Goal: Find specific page/section: Find specific page/section

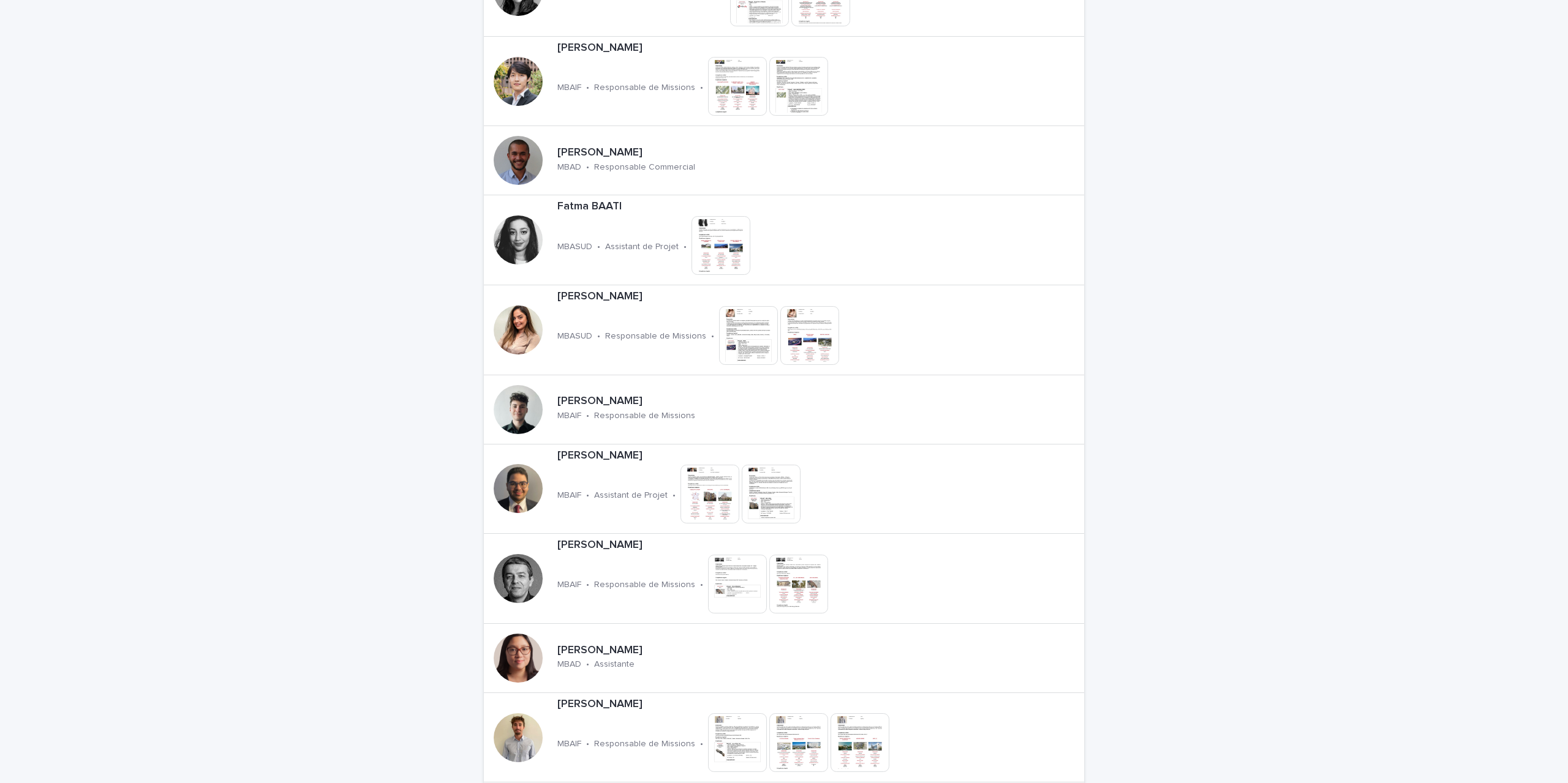
scroll to position [1224, 0]
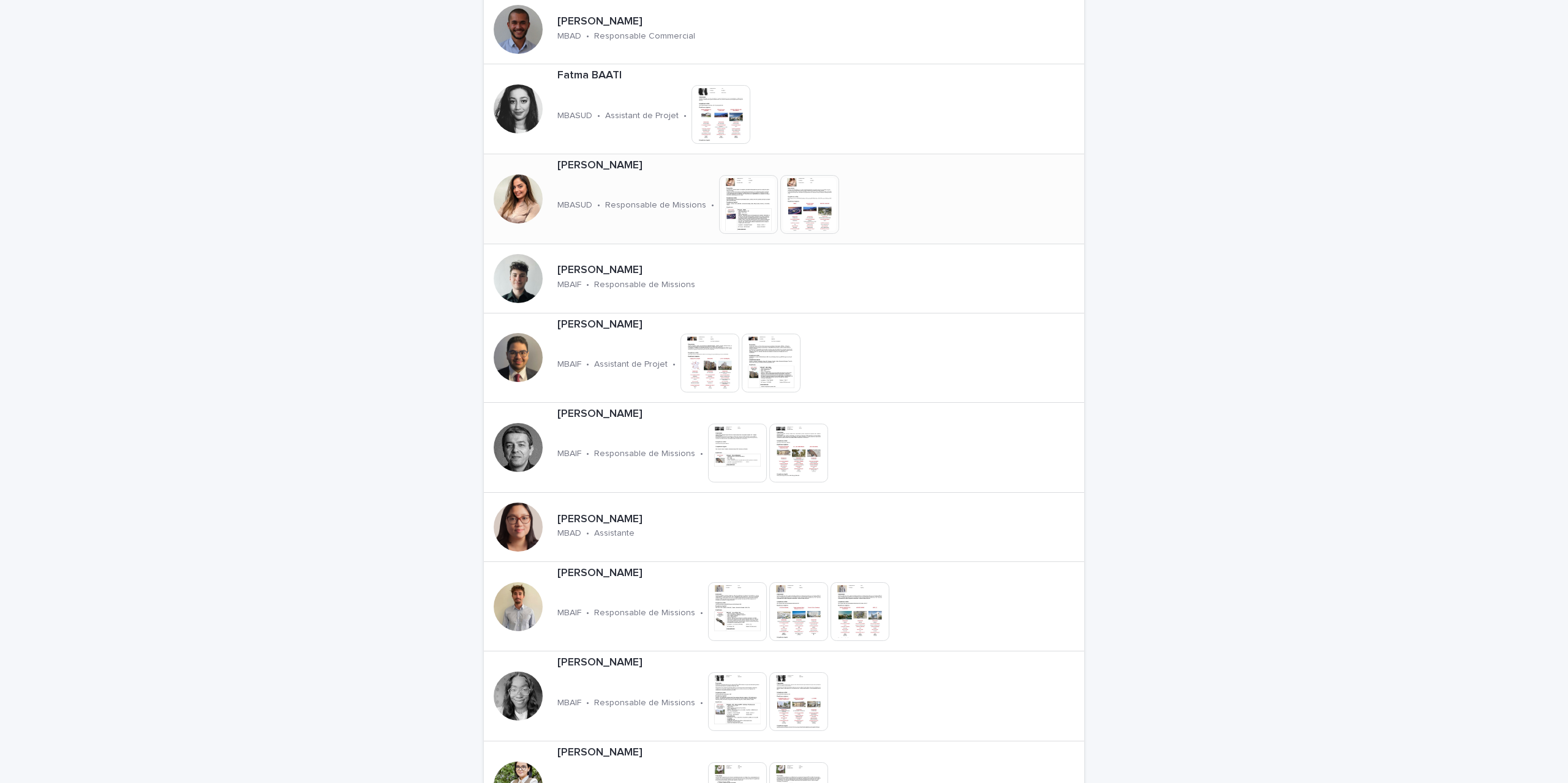
click at [569, 170] on p "[PERSON_NAME]" at bounding box center [742, 166] width 369 height 14
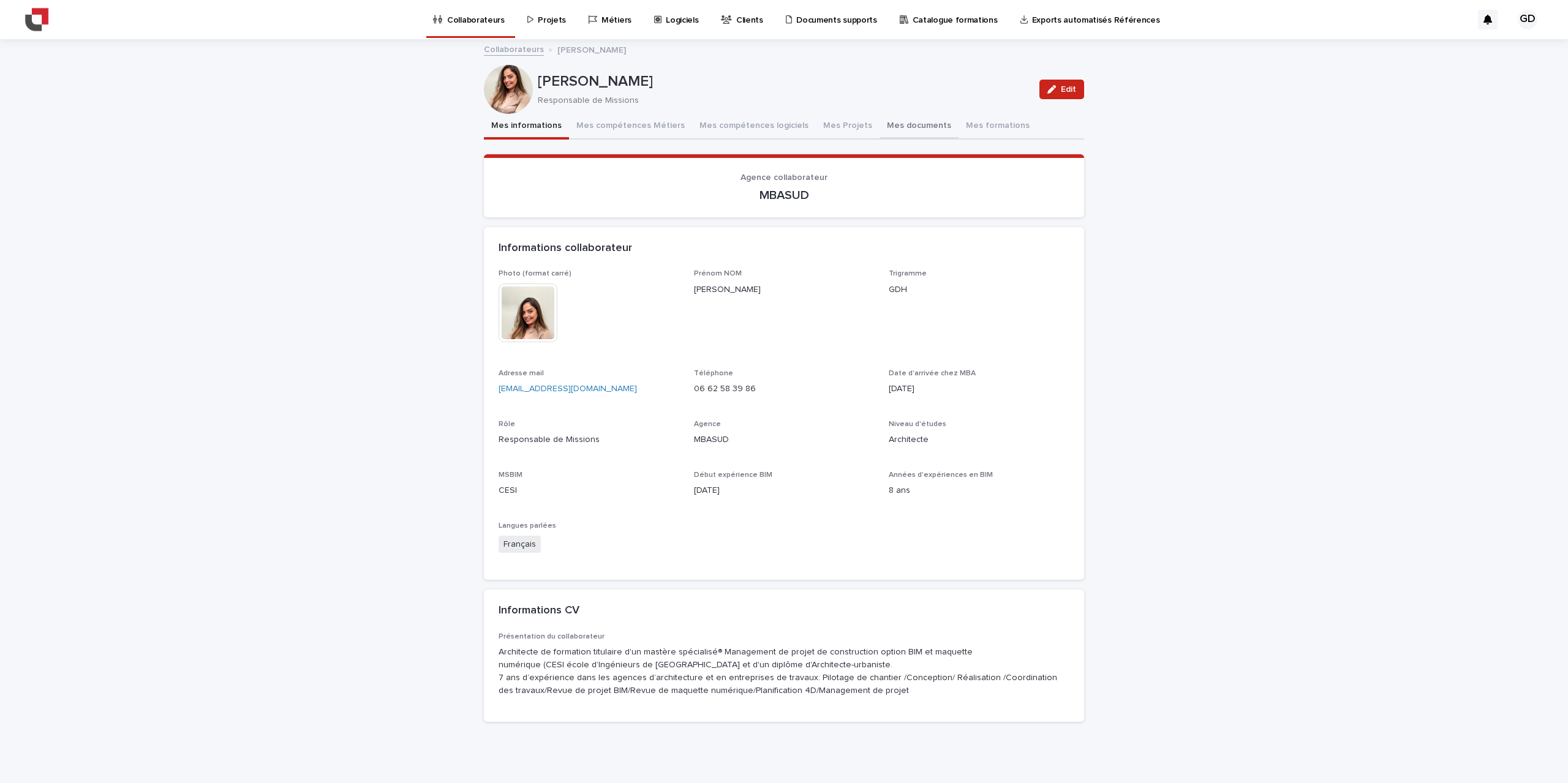
click at [879, 117] on button "Mes documents" at bounding box center [919, 126] width 79 height 26
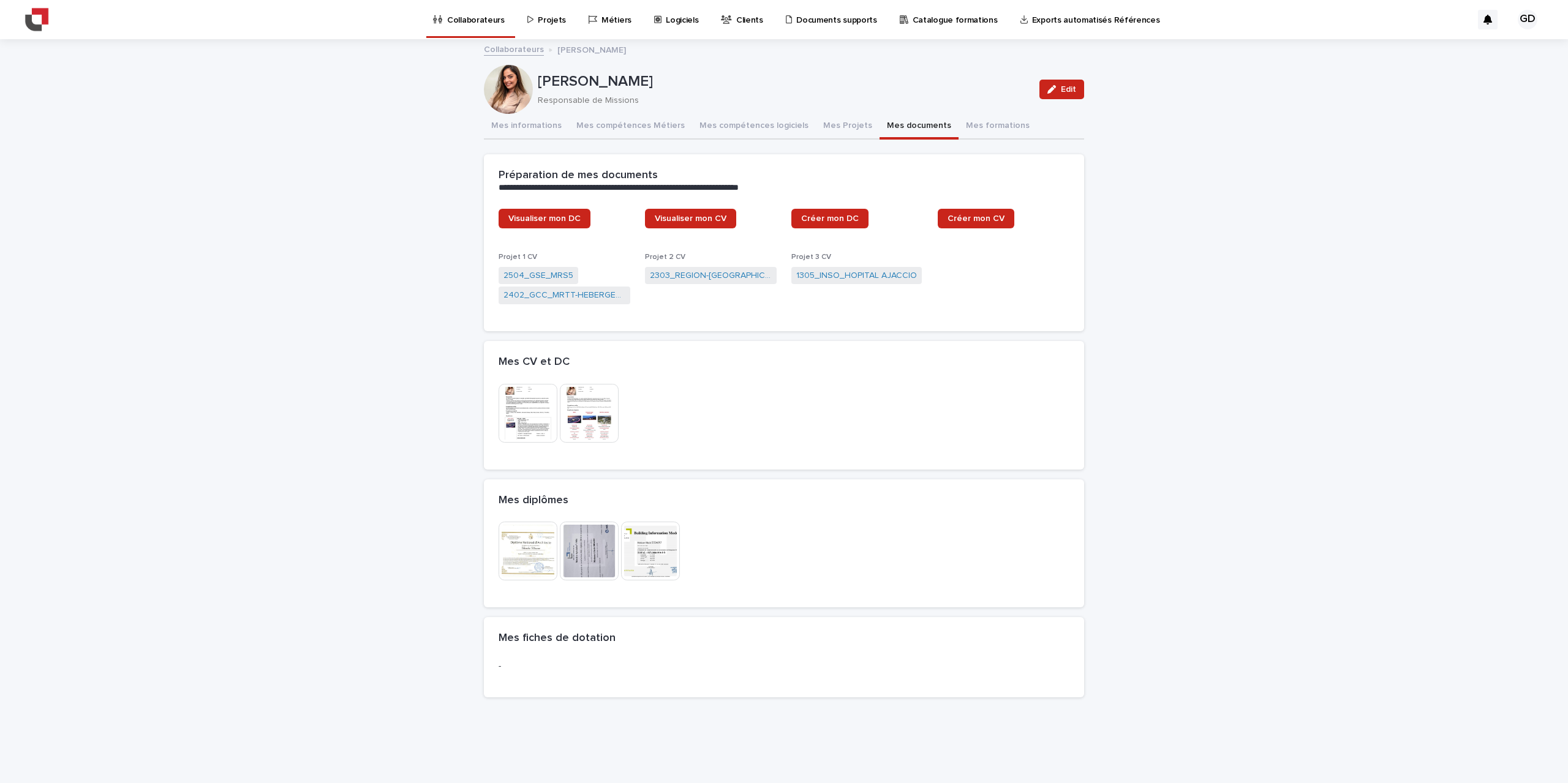
click at [528, 417] on img at bounding box center [528, 413] width 59 height 59
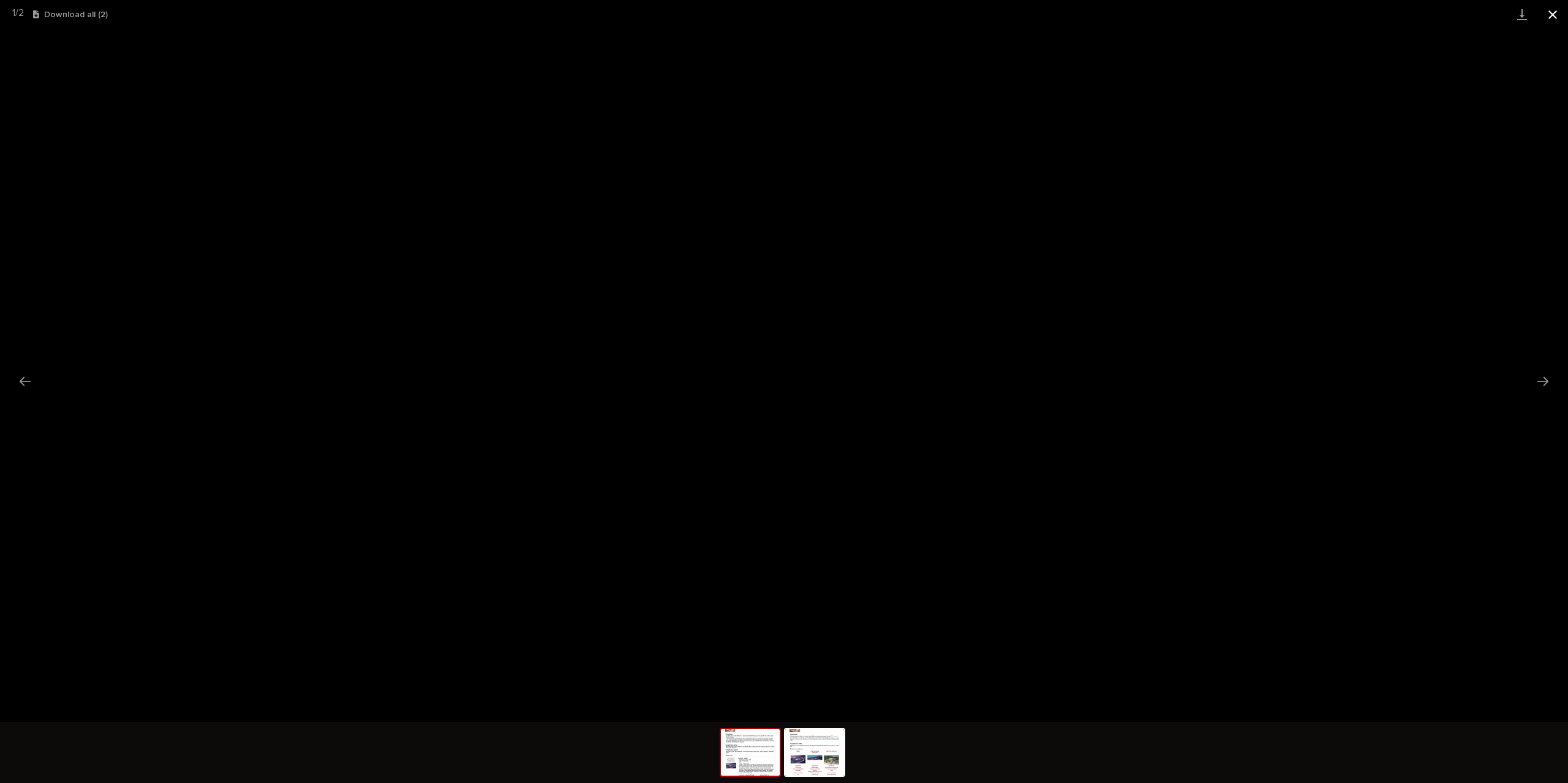
click at [1548, 17] on button "Close gallery" at bounding box center [1552, 14] width 30 height 29
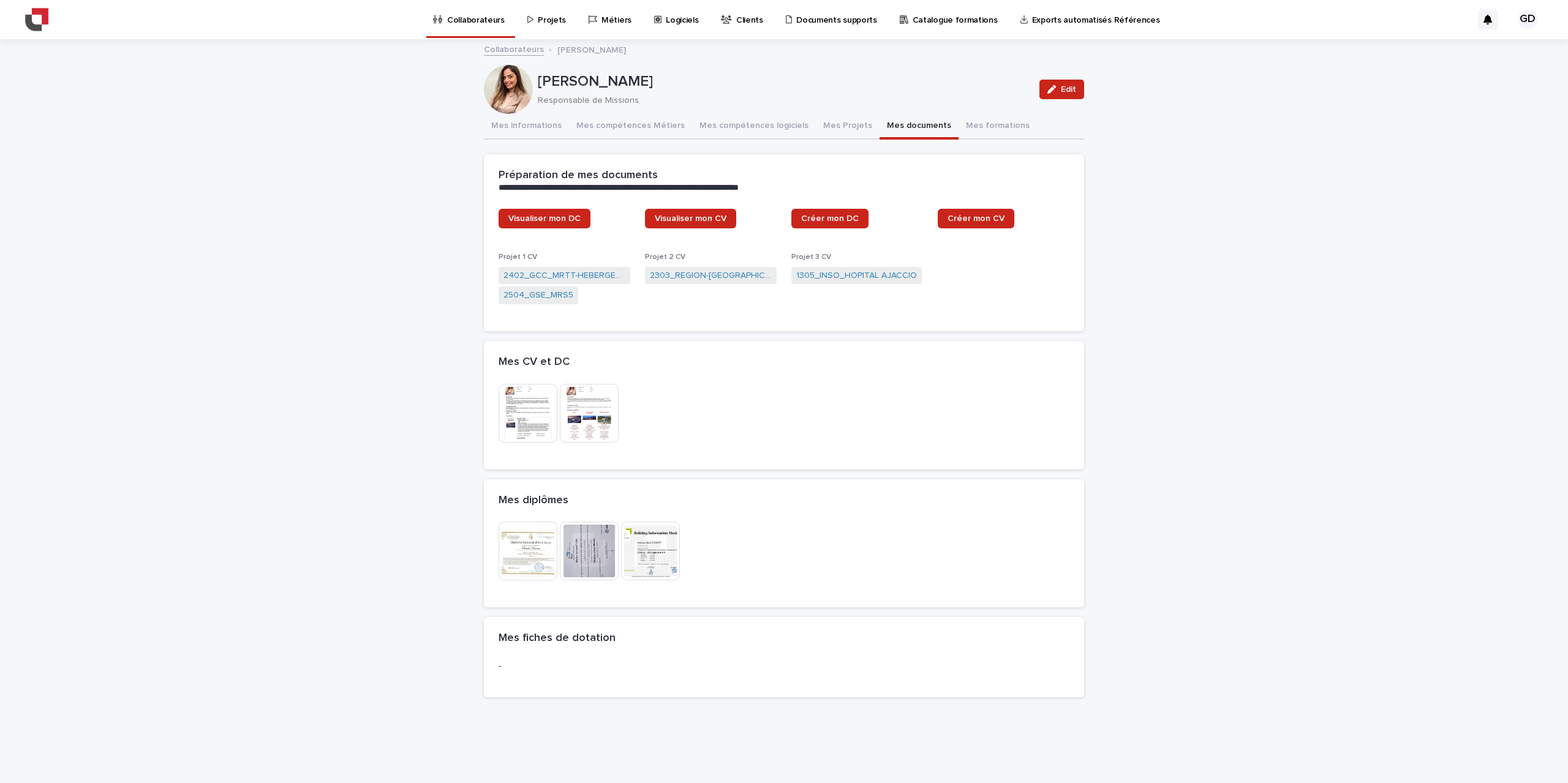
click at [586, 410] on img at bounding box center [589, 413] width 59 height 59
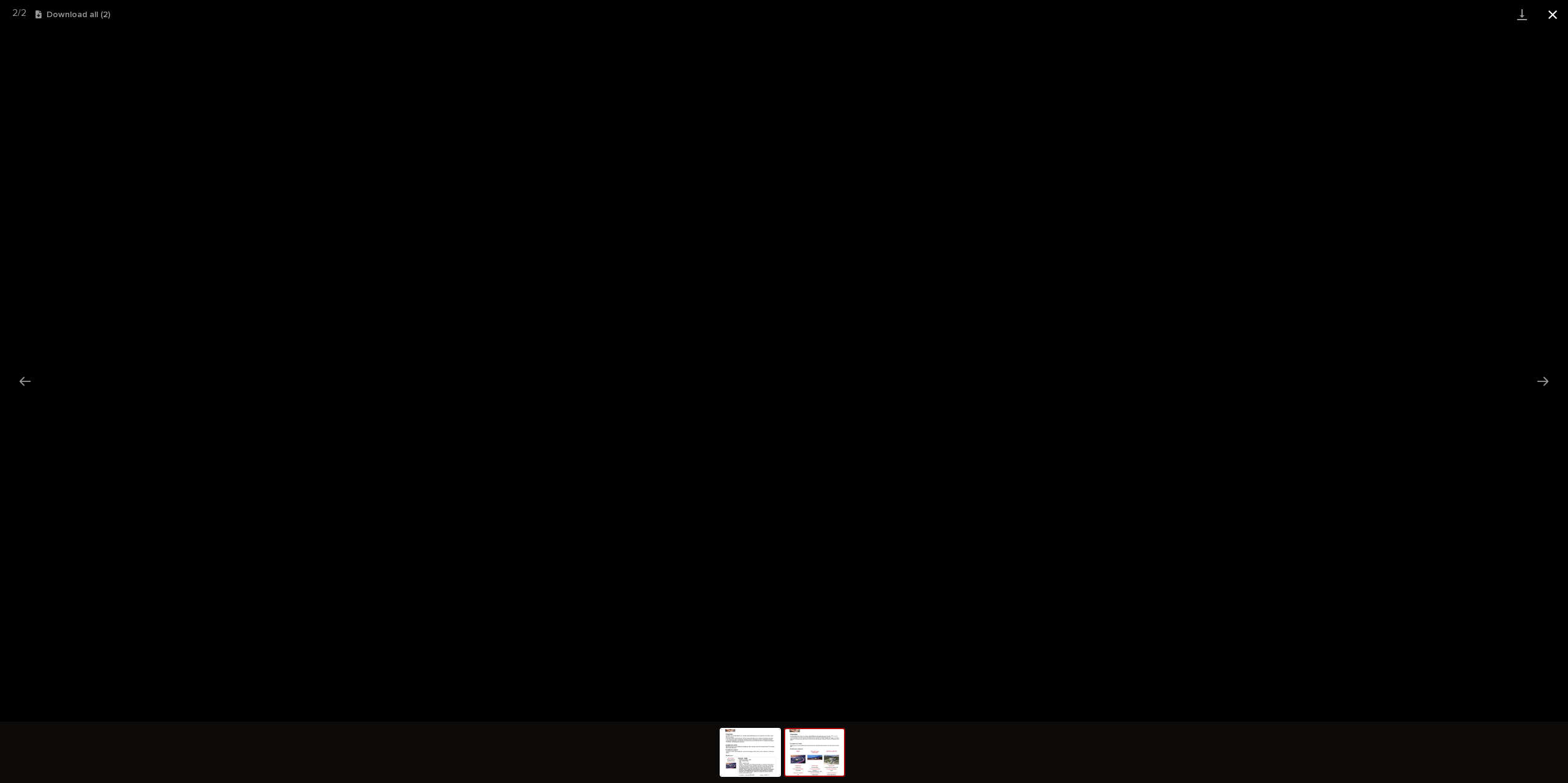
click at [1552, 9] on button "Close gallery" at bounding box center [1552, 14] width 30 height 29
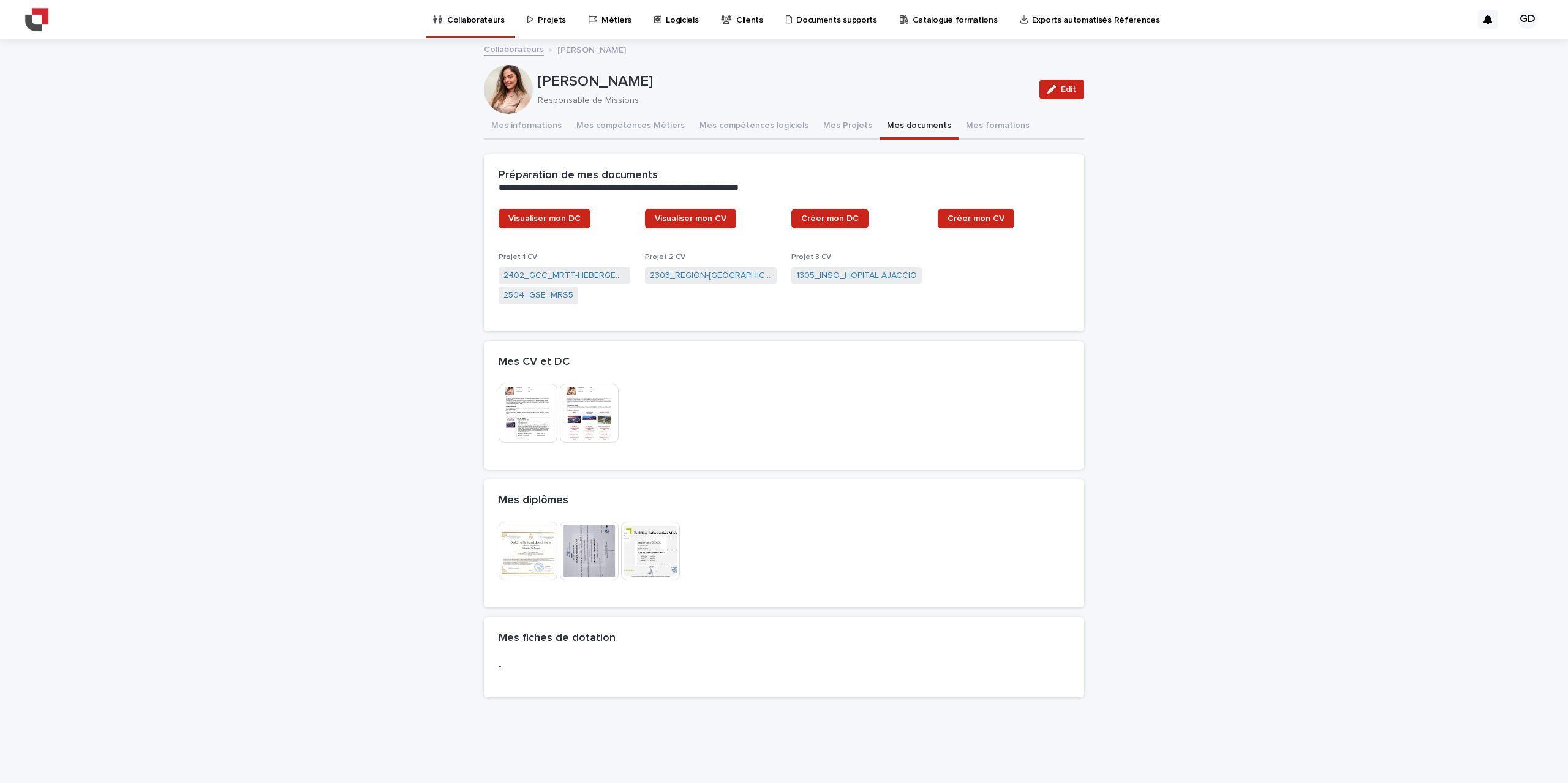
click at [1261, 548] on div "**********" at bounding box center [784, 404] width 1568 height 728
